Goal: Task Accomplishment & Management: Use online tool/utility

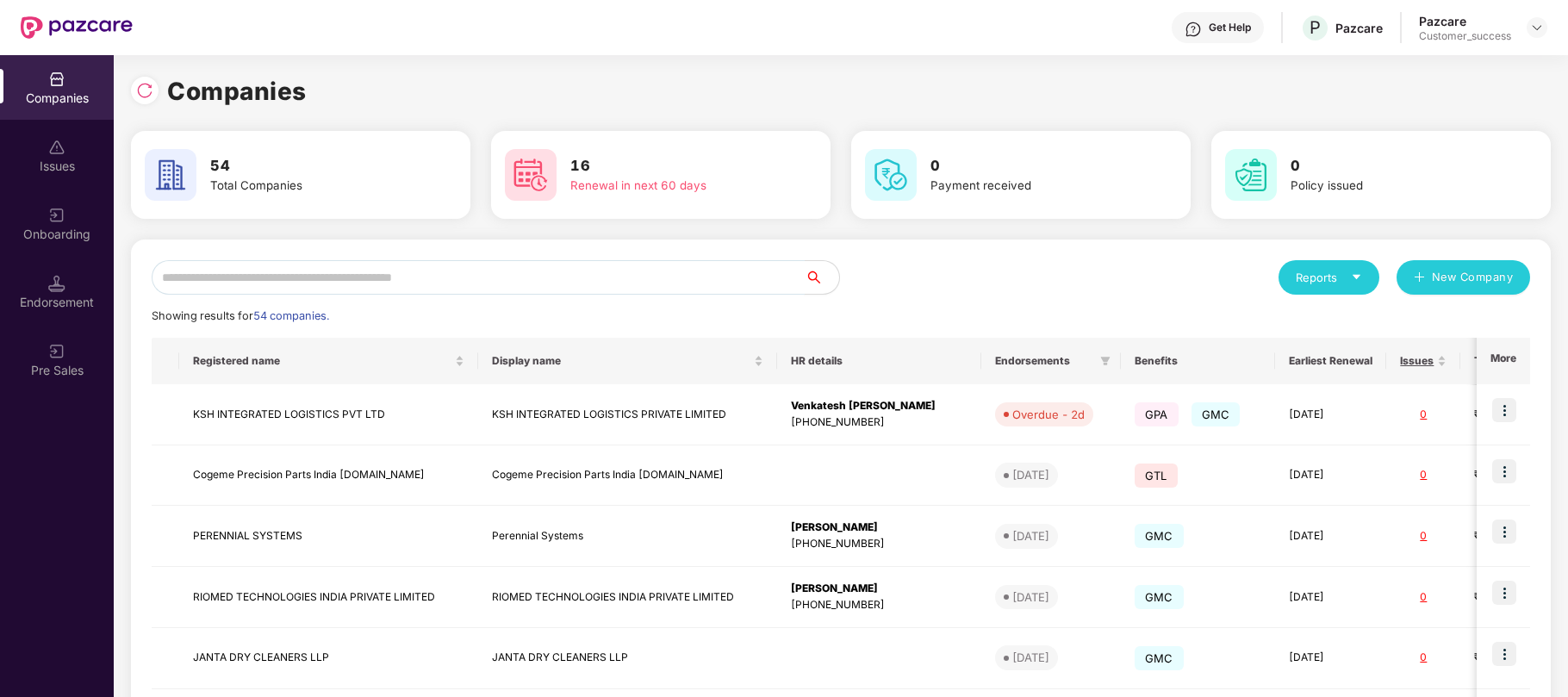
click at [604, 277] on input "text" at bounding box center [478, 278] width 653 height 35
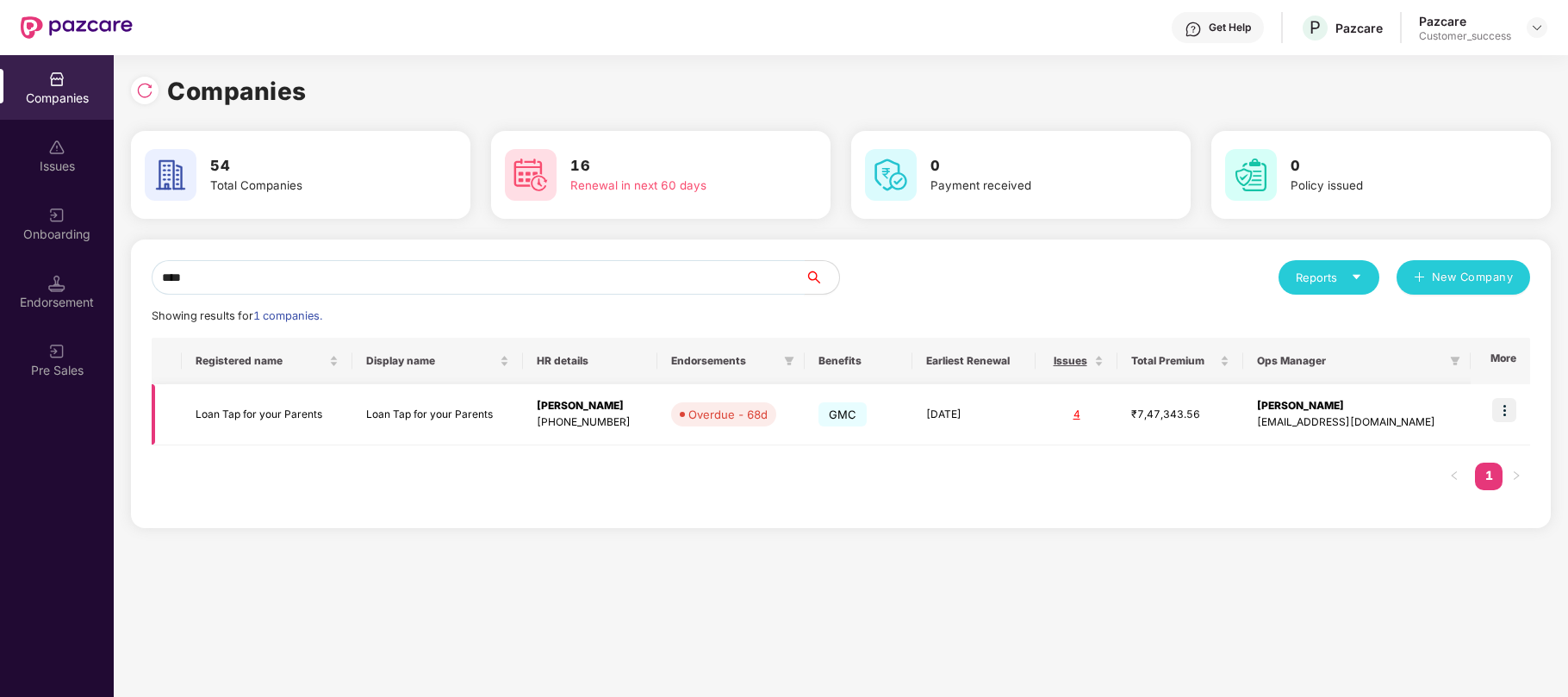
type input "****"
click at [1502, 411] on img at bounding box center [1504, 410] width 24 height 24
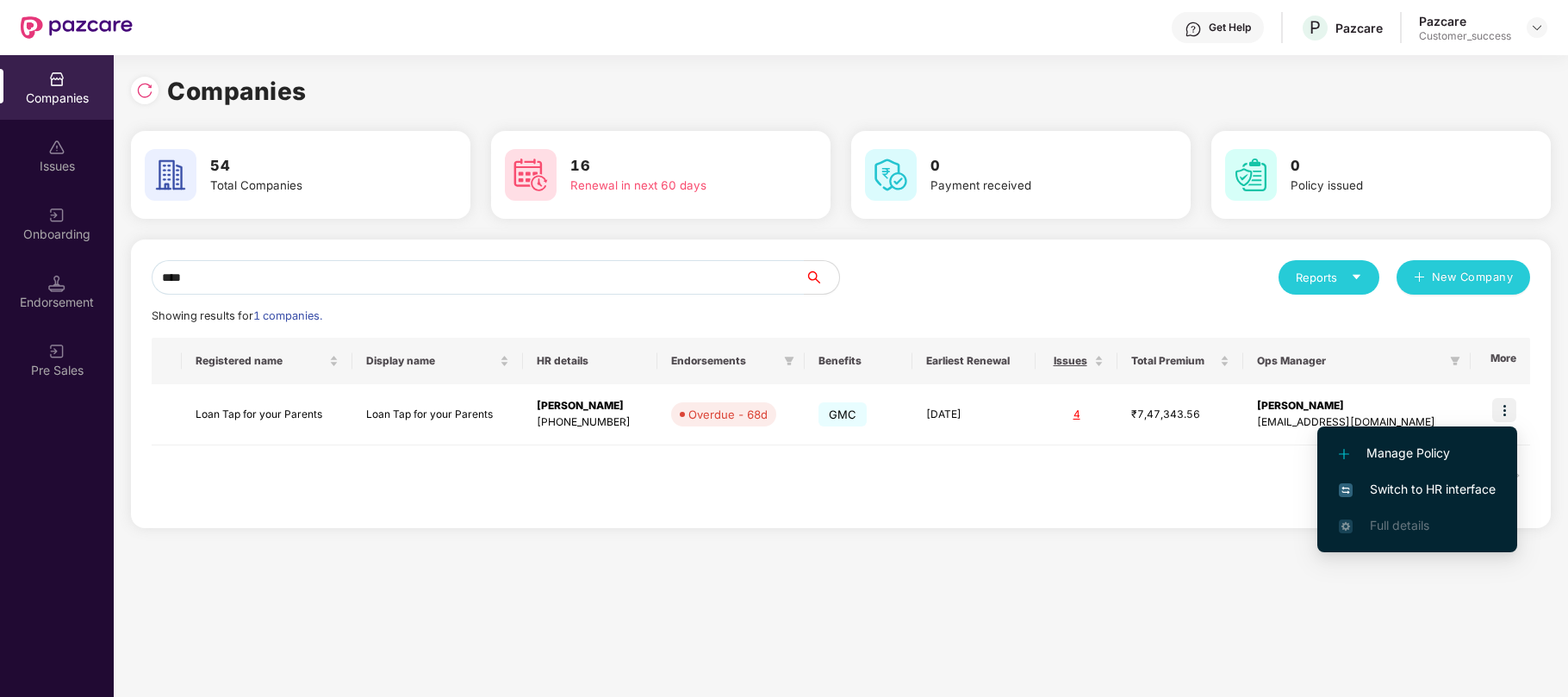
click at [1406, 485] on span "Switch to HR interface" at bounding box center [1417, 489] width 157 height 19
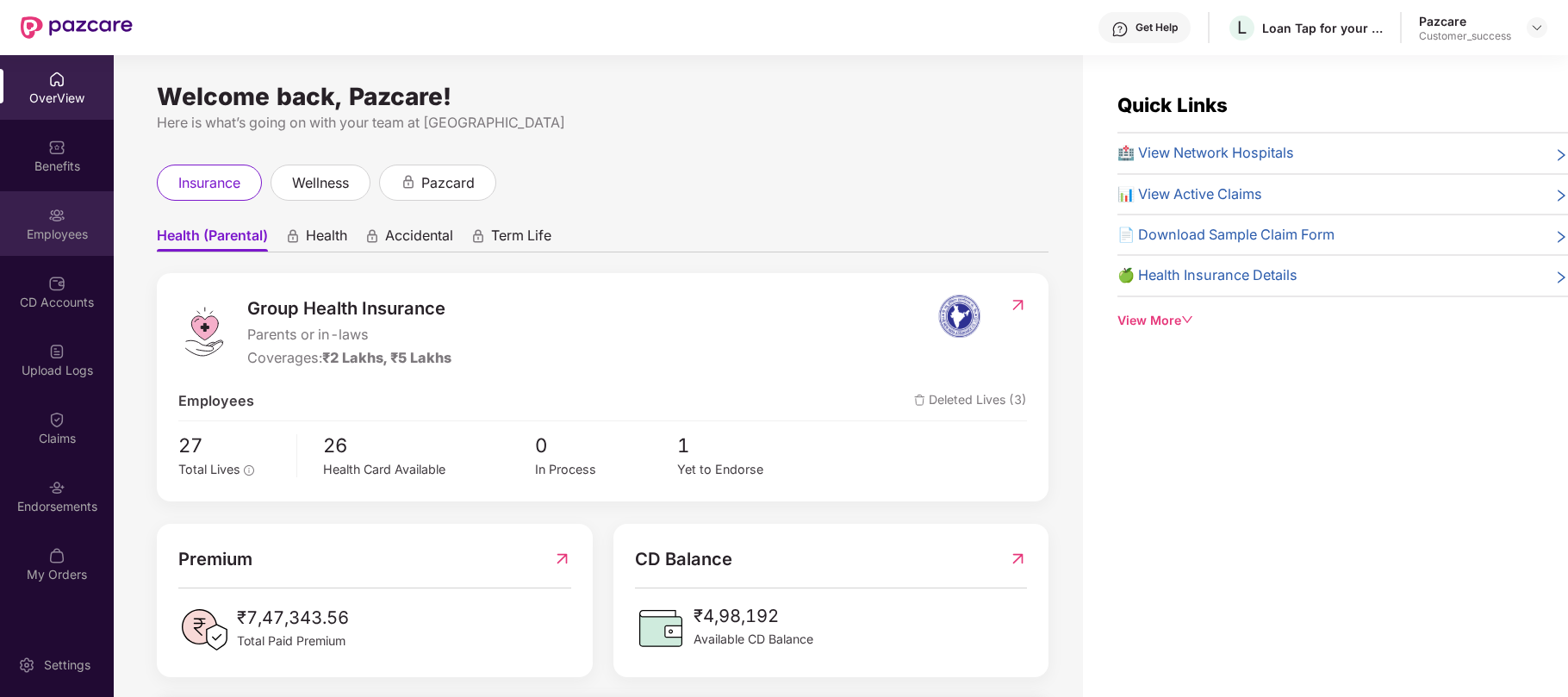
click at [72, 218] on div "Employees" at bounding box center [56, 223] width 113 height 64
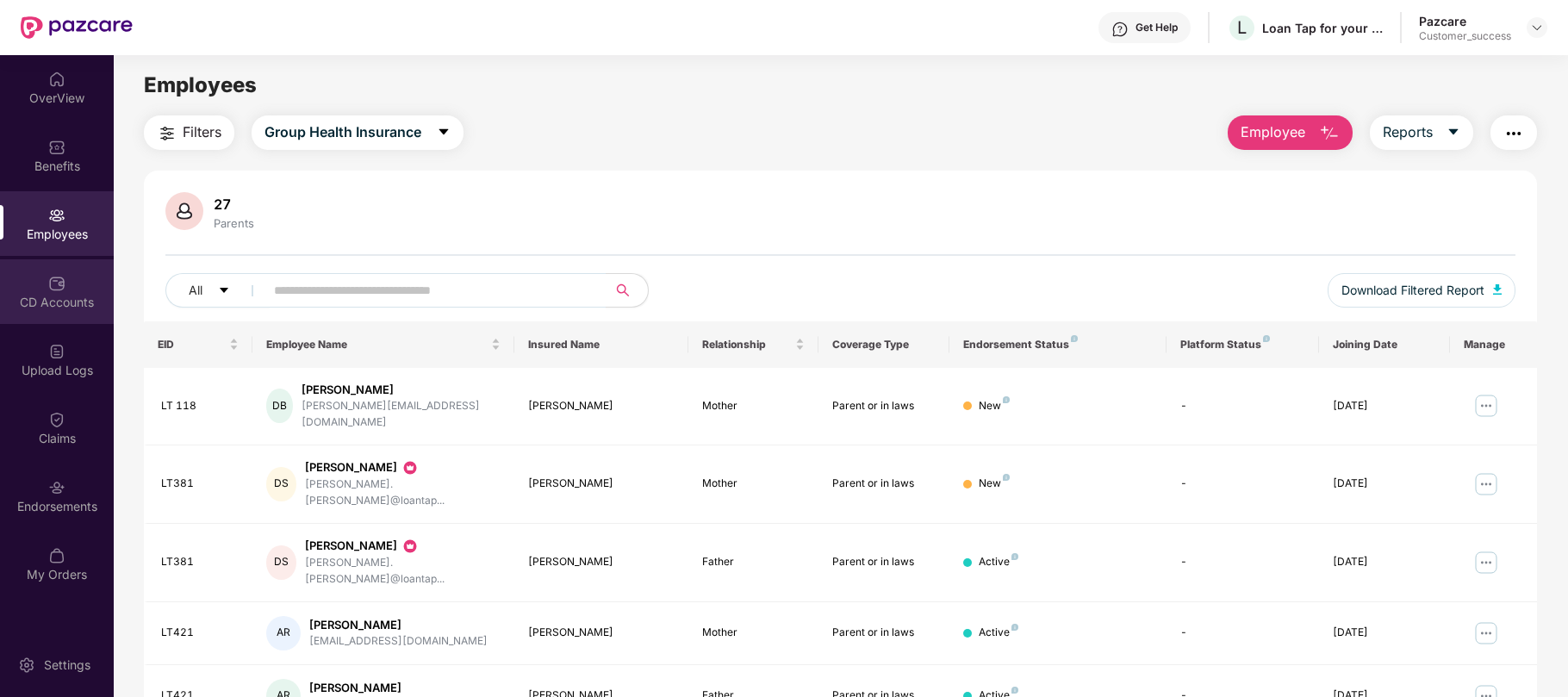
click at [43, 302] on div "CD Accounts" at bounding box center [56, 302] width 113 height 17
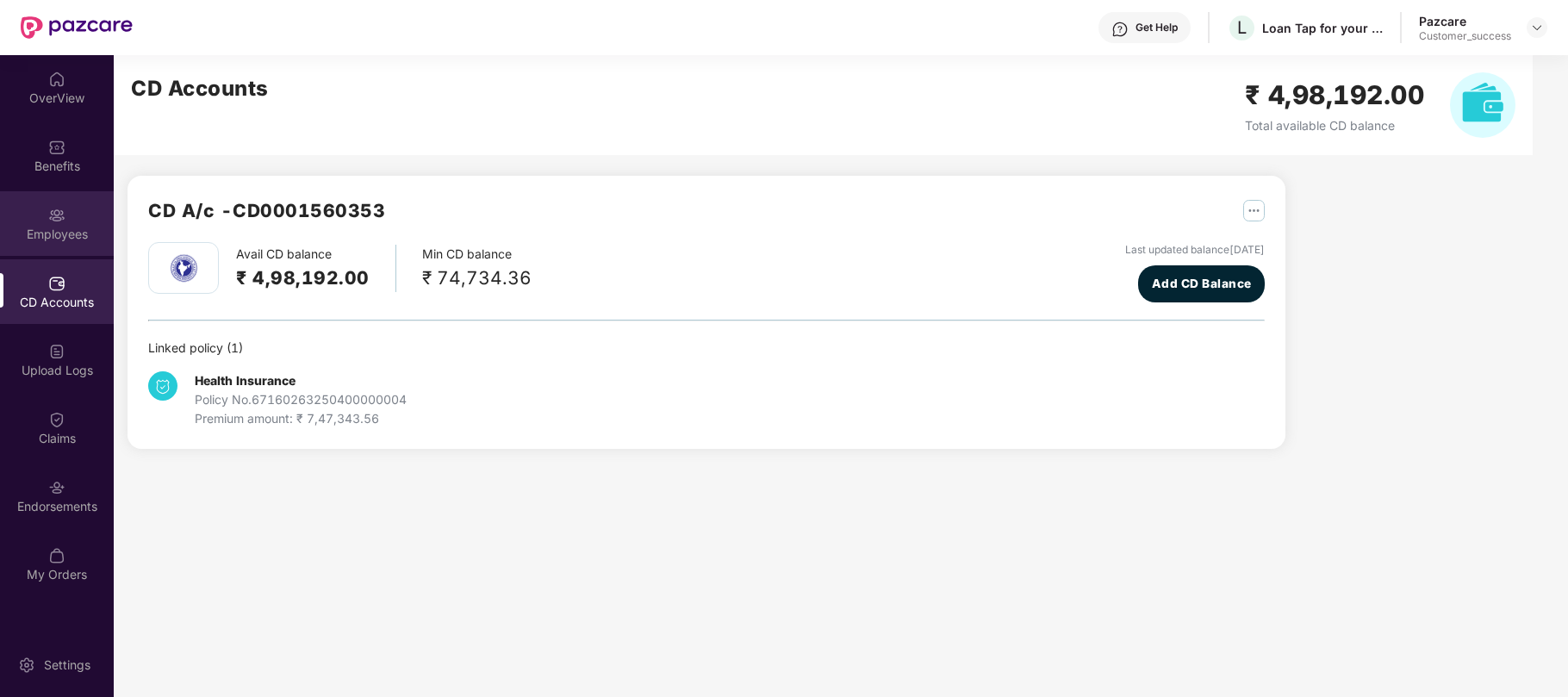
click at [33, 211] on div "Employees" at bounding box center [56, 223] width 113 height 64
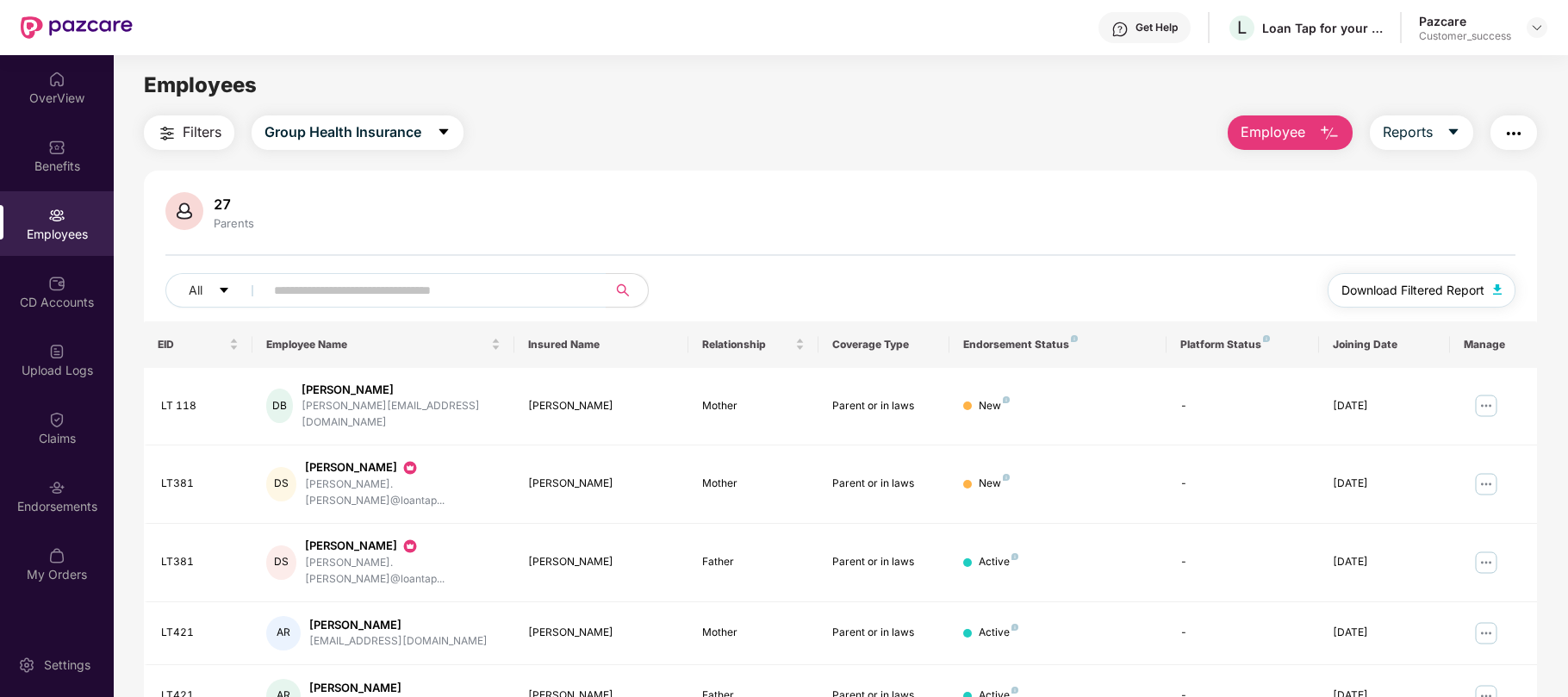
click at [1474, 287] on span "Download Filtered Report" at bounding box center [1413, 290] width 143 height 19
click at [61, 491] on img at bounding box center [56, 487] width 17 height 17
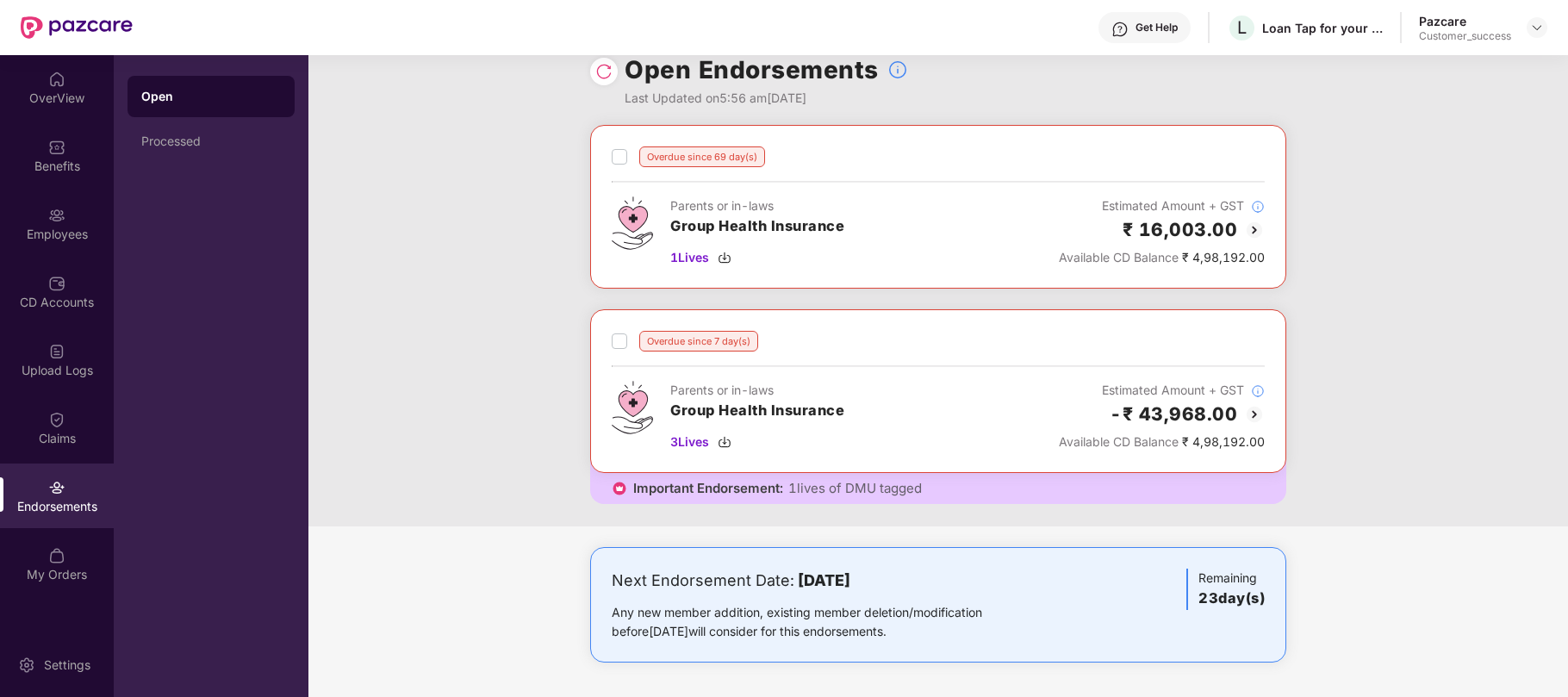
scroll to position [29, 0]
